Goal: Use online tool/utility: Use online tool/utility

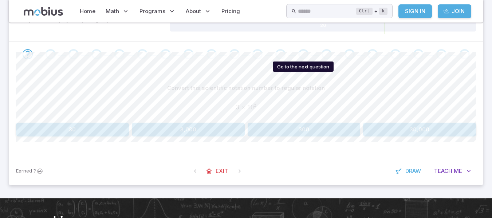
scroll to position [121, 0]
click at [301, 129] on button "300" at bounding box center [304, 129] width 113 height 14
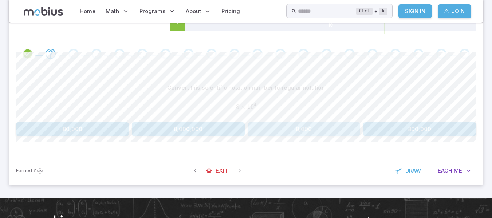
click at [301, 129] on button "8,000" at bounding box center [304, 129] width 113 height 14
click at [190, 129] on button "3" at bounding box center [188, 129] width 113 height 14
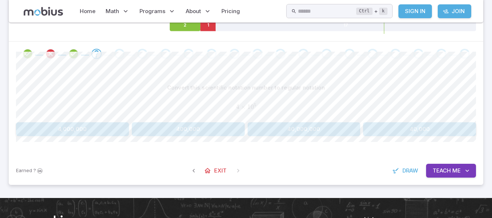
click at [190, 129] on button "400,000" at bounding box center [188, 129] width 113 height 14
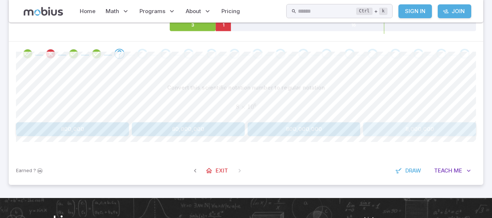
click at [438, 128] on button "8,000,000" at bounding box center [419, 129] width 113 height 14
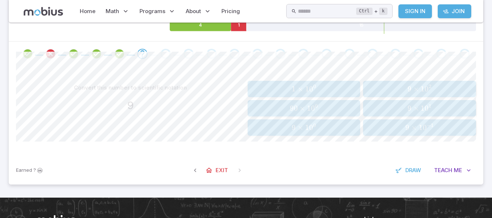
click at [332, 129] on span "9 × 1 0 0" at bounding box center [304, 127] width 108 height 9
click at [394, 125] on span "9 × 1 0 5" at bounding box center [420, 127] width 108 height 9
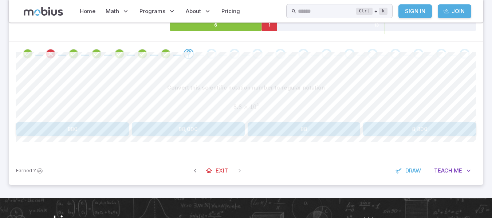
click at [108, 132] on button "880" at bounding box center [72, 129] width 113 height 14
click at [321, 132] on button "66,000,000" at bounding box center [304, 129] width 113 height 14
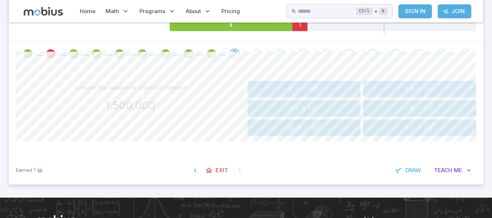
click at [314, 91] on span "0" at bounding box center [314, 89] width 4 height 9
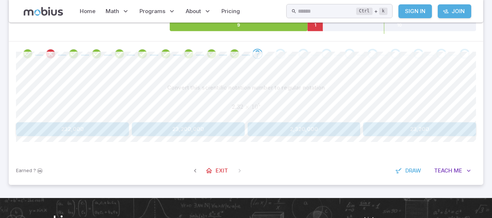
click at [87, 133] on button "232,000" at bounding box center [72, 129] width 113 height 14
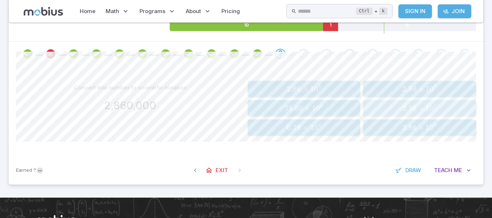
click at [425, 105] on span "2.86 ×" at bounding box center [414, 108] width 23 height 9
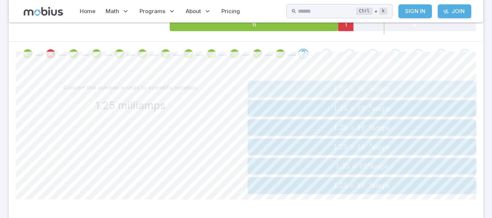
click at [365, 81] on button "1.25 × 1 0 − 7 amps 1.25 \times 10^{-7}\text{ amps} 1.25 × 1 0 − 7 amps" at bounding box center [362, 89] width 229 height 16
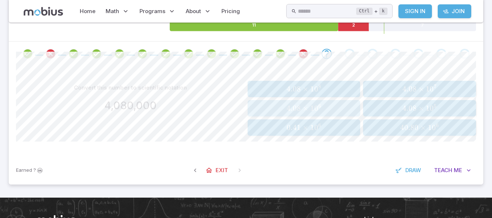
click at [342, 112] on span "4.08 × 1 0 6" at bounding box center [304, 108] width 108 height 9
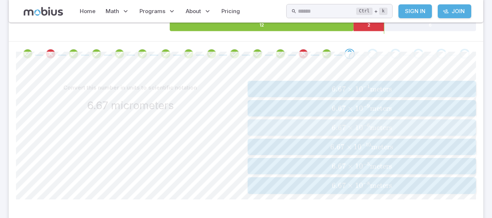
click at [402, 127] on span "6.67 × 1 0 − 6 meters" at bounding box center [362, 127] width 224 height 9
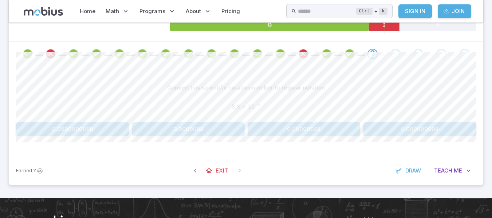
click at [433, 127] on button "0.000000088" at bounding box center [419, 129] width 113 height 14
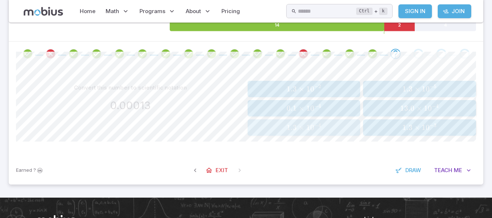
click at [343, 131] on span "1.3 × 1 0 − 4" at bounding box center [304, 127] width 108 height 9
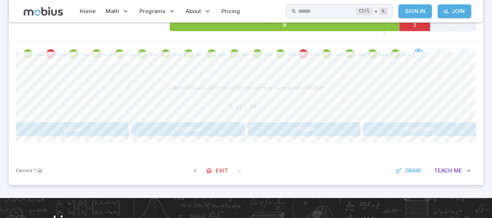
click at [225, 124] on button "0.000546" at bounding box center [188, 129] width 113 height 14
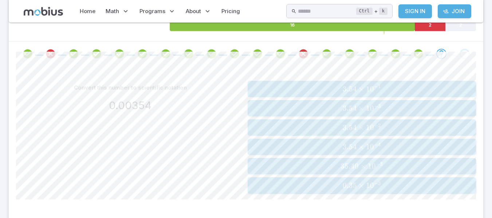
click at [332, 146] on span "3.54 × 1 0 − 4" at bounding box center [362, 147] width 224 height 9
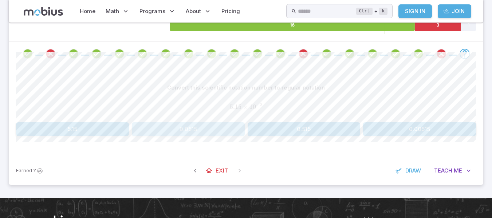
click at [213, 126] on button "0.0515" at bounding box center [188, 129] width 113 height 14
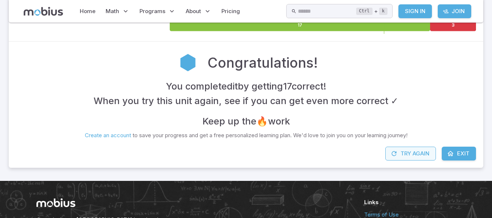
click at [411, 150] on button "Try Again" at bounding box center [411, 154] width 51 height 14
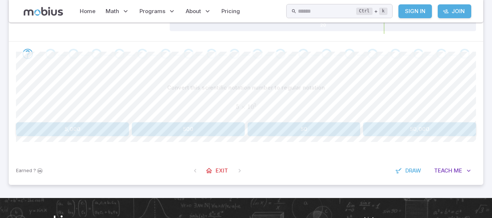
click at [194, 125] on button "500" at bounding box center [188, 129] width 113 height 14
click at [296, 128] on button "600,000" at bounding box center [304, 129] width 113 height 14
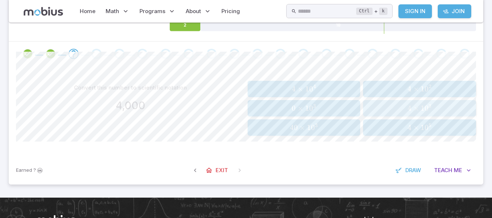
click at [447, 108] on span "4 × 1 0 3" at bounding box center [420, 108] width 108 height 9
click at [414, 125] on span "×" at bounding box center [417, 127] width 6 height 9
click at [415, 107] on span "×" at bounding box center [417, 108] width 6 height 9
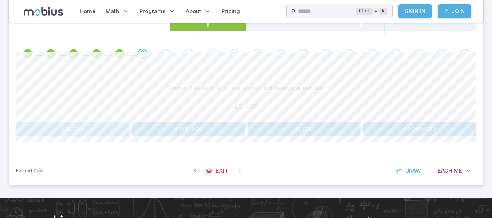
click at [115, 132] on button "420,000" at bounding box center [72, 129] width 113 height 14
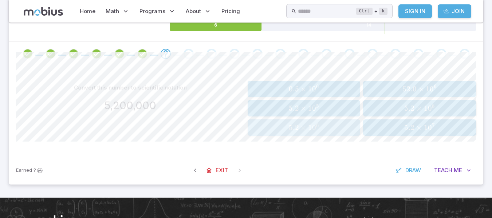
click at [261, 126] on span "5.2 × 1 0 6" at bounding box center [304, 127] width 108 height 9
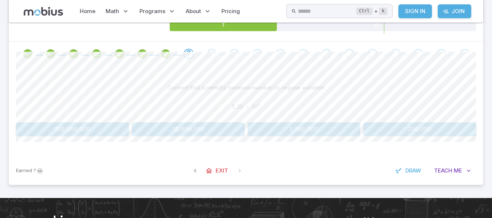
click at [297, 127] on button "3,390,000" at bounding box center [304, 129] width 113 height 14
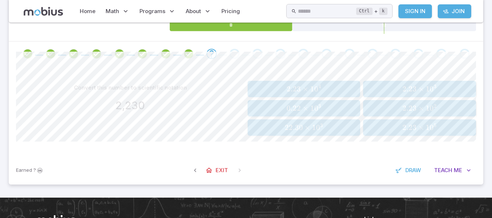
click at [383, 87] on span "2.23 × 1 0 3" at bounding box center [420, 89] width 108 height 9
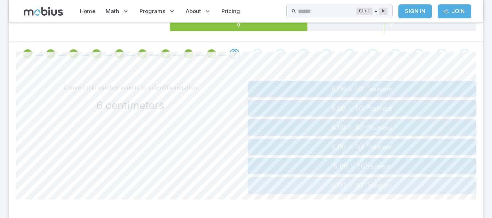
click at [382, 187] on span "meters" at bounding box center [381, 185] width 22 height 9
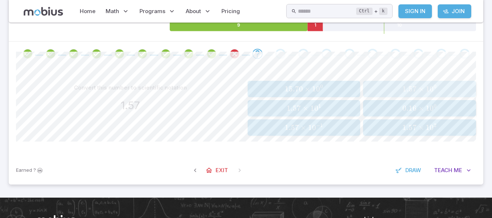
click at [416, 91] on span "1.57" at bounding box center [410, 89] width 14 height 9
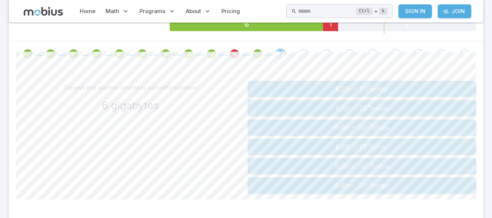
click at [394, 113] on span "6.00 × 1 0 8 bytes" at bounding box center [362, 108] width 224 height 9
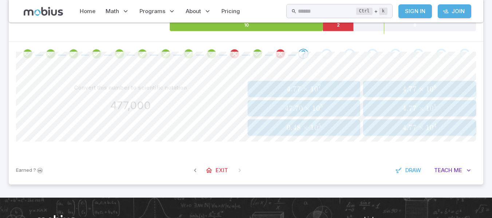
click at [437, 105] on span "4.77 × 1 0 5" at bounding box center [420, 108] width 108 height 9
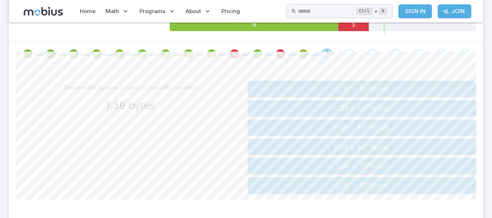
click at [417, 183] on span "1.39 × 1 0 0 bytes" at bounding box center [362, 185] width 224 height 9
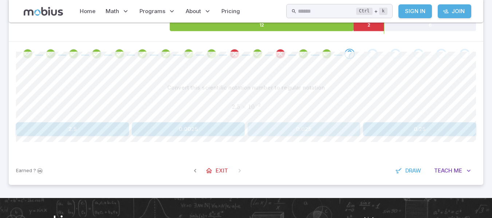
click at [338, 130] on button "0.025" at bounding box center [304, 129] width 113 height 14
click at [214, 130] on button "0.00034" at bounding box center [188, 129] width 113 height 14
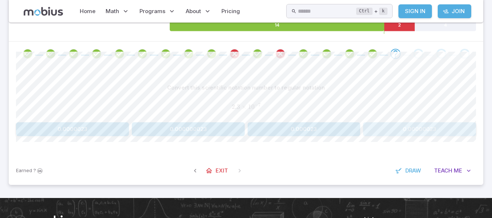
click at [423, 129] on button "0.00000023" at bounding box center [419, 129] width 113 height 14
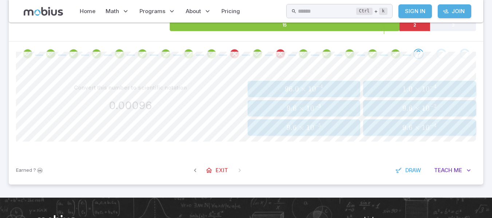
click at [416, 128] on span "×" at bounding box center [418, 127] width 6 height 9
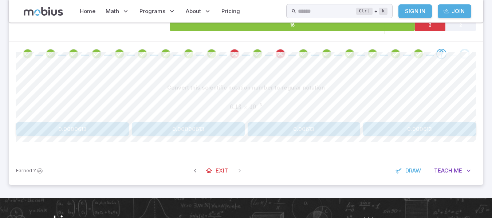
click at [97, 128] on button "0.0000613" at bounding box center [72, 129] width 113 height 14
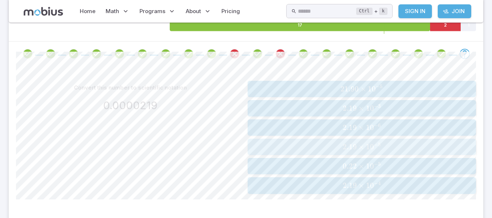
click at [331, 144] on span "2.19 × 1 0 − 5" at bounding box center [362, 147] width 224 height 9
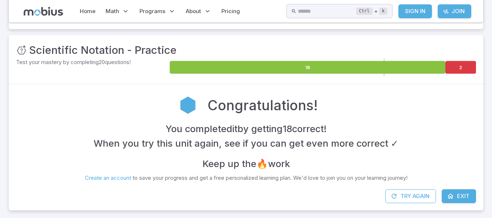
scroll to position [0, 0]
